Goal: Obtain resource: Download file/media

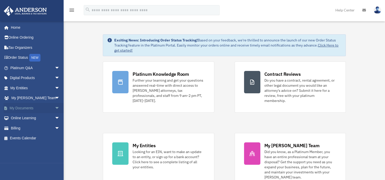
click at [41, 110] on link "My Documents arrow_drop_down" at bounding box center [36, 108] width 64 height 10
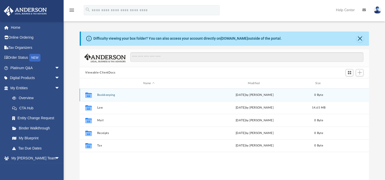
scroll to position [112, 285]
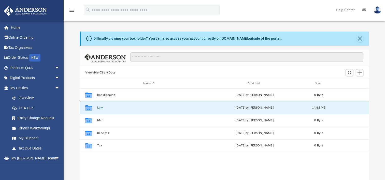
click at [103, 107] on button "Law" at bounding box center [149, 107] width 104 height 3
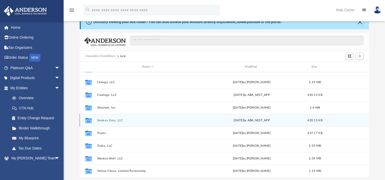
scroll to position [25, 0]
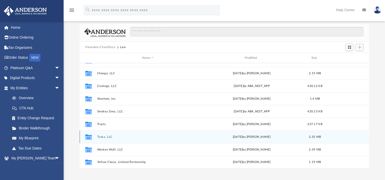
click at [141, 138] on button "Tsuka, LLC" at bounding box center [148, 136] width 102 height 3
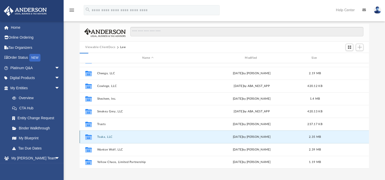
scroll to position [0, 0]
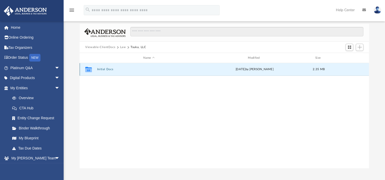
click at [103, 69] on button "Initial Docs" at bounding box center [149, 69] width 104 height 3
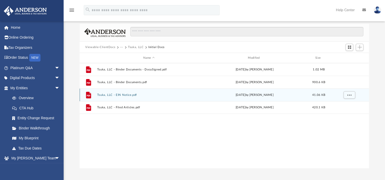
click at [134, 95] on button "Tsuka, LLC - EIN Notice.pdf" at bounding box center [149, 94] width 104 height 3
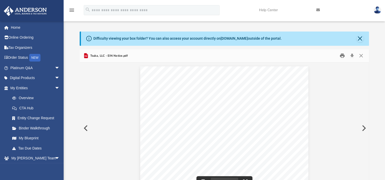
click at [343, 58] on button "Print" at bounding box center [342, 56] width 10 height 8
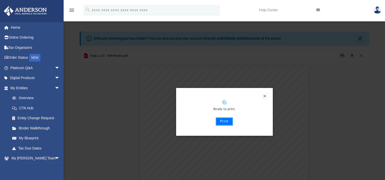
click at [230, 124] on button "Print" at bounding box center [224, 122] width 17 height 8
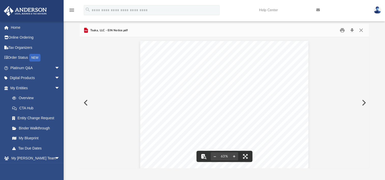
click at [205, 159] on button "File preview" at bounding box center [203, 156] width 11 height 11
click at [206, 157] on button "File preview" at bounding box center [203, 156] width 11 height 11
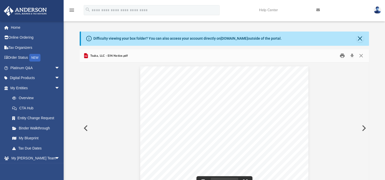
click at [342, 57] on button "Print" at bounding box center [342, 56] width 10 height 8
